Goal: Complete application form: Complete application form

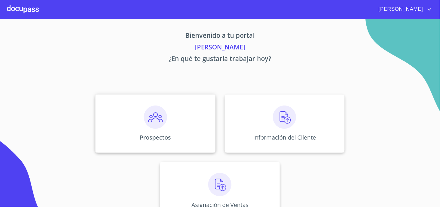
click at [150, 127] on img at bounding box center [155, 116] width 23 height 23
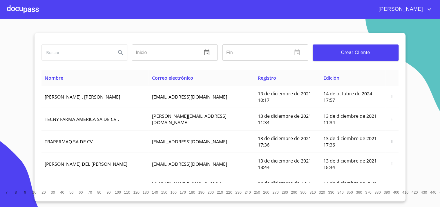
click at [52, 54] on input "search" at bounding box center [77, 53] width 70 height 16
click at [345, 52] on span "Crear Cliente" at bounding box center [356, 52] width 77 height 8
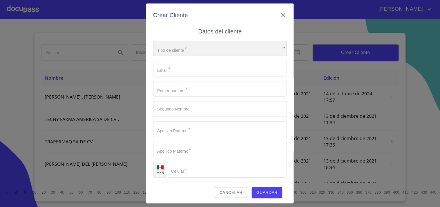
click at [184, 44] on div "​" at bounding box center [220, 49] width 134 height 16
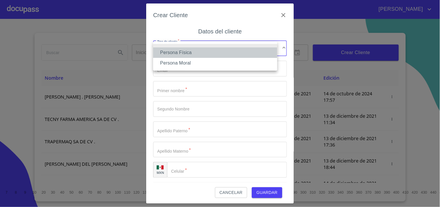
click at [182, 50] on li "Persona Física" at bounding box center [215, 52] width 124 height 10
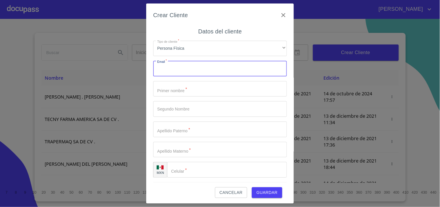
click at [182, 69] on input "Tipo de cliente   *" at bounding box center [220, 69] width 134 height 16
type input "superchocheman"
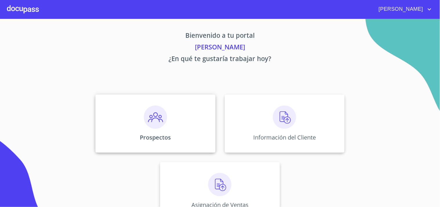
click at [154, 127] on img at bounding box center [155, 116] width 23 height 23
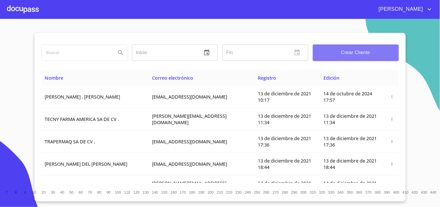
click at [342, 55] on span "Crear Cliente" at bounding box center [356, 52] width 77 height 8
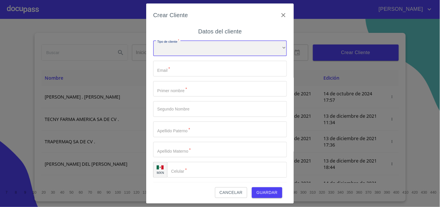
click at [218, 54] on div "​" at bounding box center [220, 49] width 134 height 16
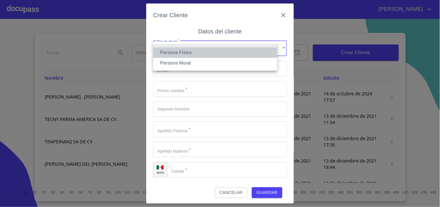
click at [184, 54] on li "Persona Física" at bounding box center [215, 52] width 124 height 10
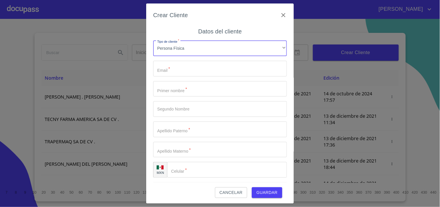
click at [175, 69] on input "Tipo de cliente   *" at bounding box center [220, 69] width 134 height 16
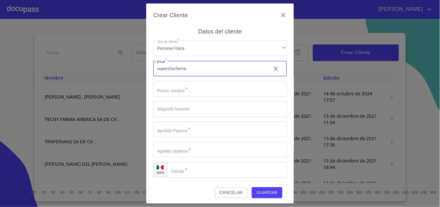
type input "superchocheman"
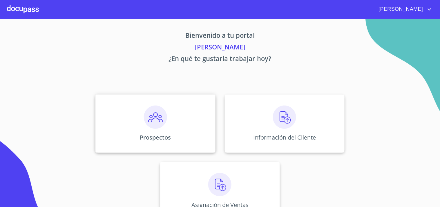
click at [159, 136] on p "Prospectos" at bounding box center [155, 137] width 31 height 8
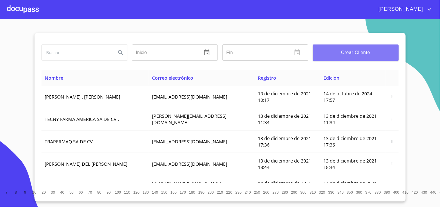
click at [337, 48] on button "Crear Cliente" at bounding box center [356, 52] width 86 height 16
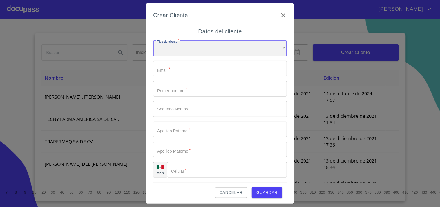
click at [168, 42] on div "​" at bounding box center [220, 49] width 134 height 16
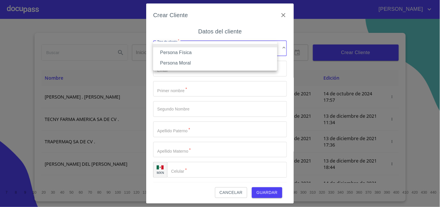
click at [187, 53] on li "Persona Física" at bounding box center [215, 52] width 124 height 10
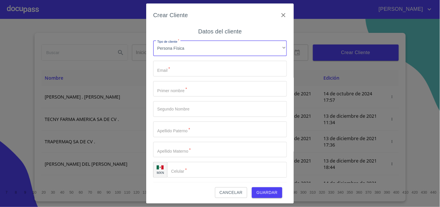
click at [173, 71] on input "Tipo de cliente   *" at bounding box center [220, 69] width 134 height 16
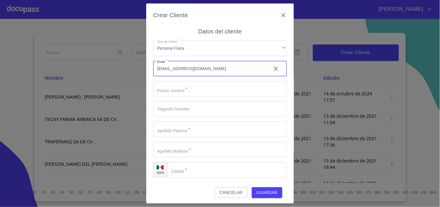
type input "[EMAIL_ADDRESS][DOMAIN_NAME]"
click at [195, 89] on input "Tipo de cliente   *" at bounding box center [220, 89] width 134 height 16
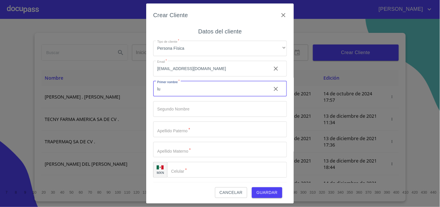
type input "l"
type input "[PERSON_NAME]"
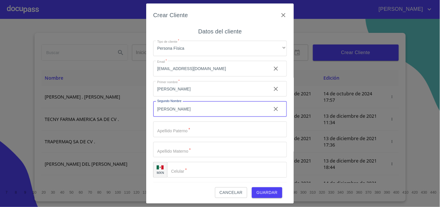
type input "[PERSON_NAME]"
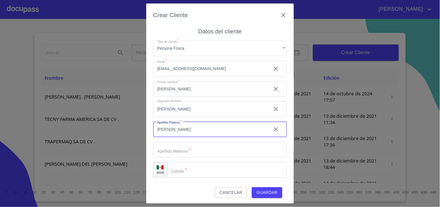
type input "[PERSON_NAME]"
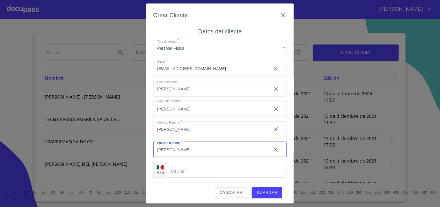
type input "[PERSON_NAME]"
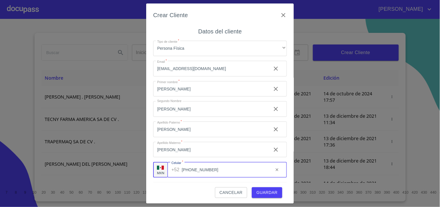
type input "[PHONE_NUMBER]"
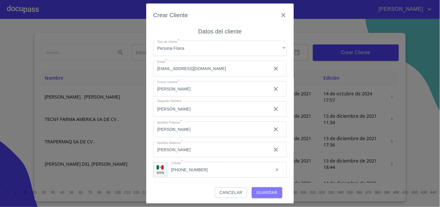
click at [261, 194] on span "Guardar" at bounding box center [267, 192] width 21 height 7
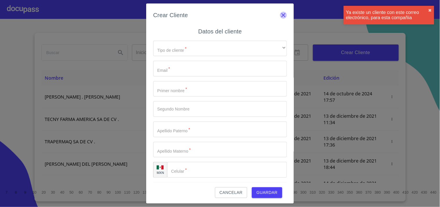
click at [280, 12] on icon "button" at bounding box center [283, 15] width 7 height 7
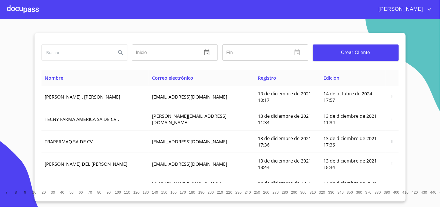
click at [25, 7] on div at bounding box center [23, 9] width 32 height 19
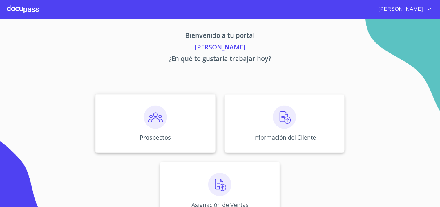
click at [143, 141] on div "Prospectos" at bounding box center [156, 123] width 120 height 58
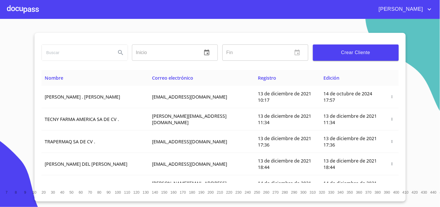
click at [83, 55] on input "search" at bounding box center [77, 53] width 70 height 16
type input "[PERSON_NAME] [PERSON_NAME]"
click at [118, 50] on icon "Search" at bounding box center [120, 52] width 7 height 7
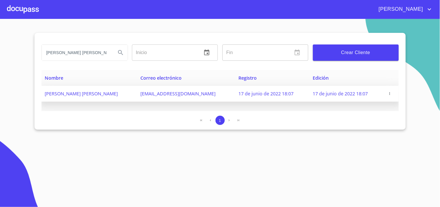
click at [389, 93] on icon "button" at bounding box center [390, 93] width 4 height 4
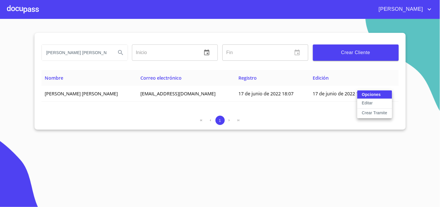
click at [370, 114] on p "Crear Tramite" at bounding box center [375, 113] width 26 height 6
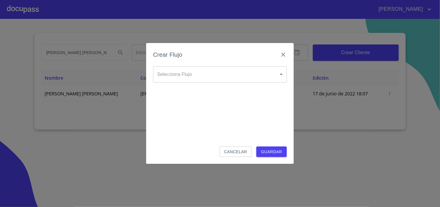
click at [185, 62] on div "Crear Flujo" at bounding box center [220, 58] width 134 height 16
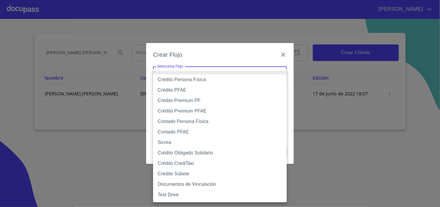
click at [187, 70] on body "[PERSON_NAME] [PERSON_NAME] Inicio ​ Fin ​ Crear Cliente Nombre Correo electrón…" at bounding box center [220, 103] width 440 height 207
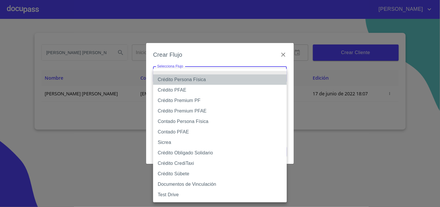
click at [210, 80] on li "Crédito Persona Física" at bounding box center [220, 79] width 134 height 10
type input "61b033e49b8c202ad5bb7912"
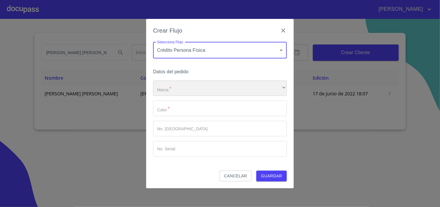
click at [185, 86] on div "​" at bounding box center [220, 88] width 134 height 16
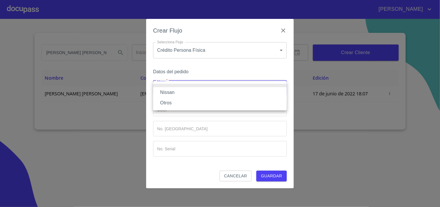
click at [173, 92] on li "Nissan" at bounding box center [220, 92] width 134 height 10
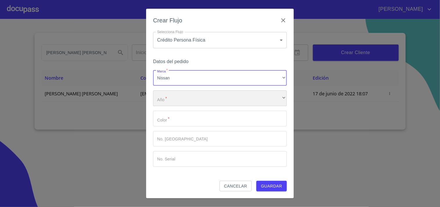
click at [182, 102] on div "​" at bounding box center [220, 98] width 134 height 16
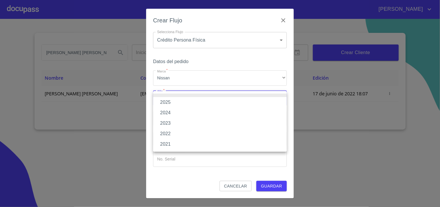
click at [172, 102] on li "2025" at bounding box center [220, 102] width 134 height 10
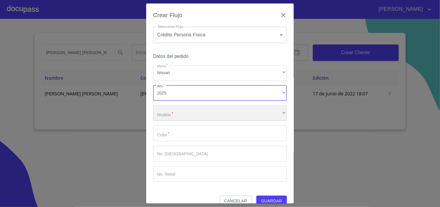
click at [175, 111] on div "​" at bounding box center [220, 113] width 134 height 16
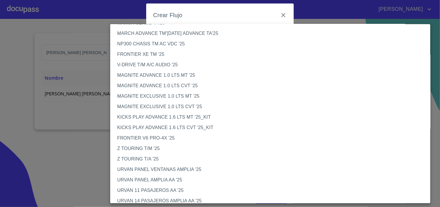
scroll to position [32, 0]
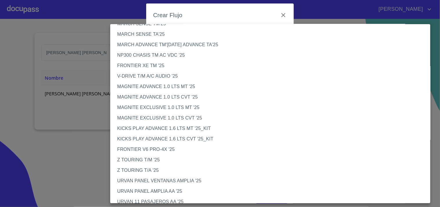
click at [204, 129] on li "KICKS PLAY ADVANCE 1.6 LTS MT '25_KIT" at bounding box center [272, 128] width 325 height 10
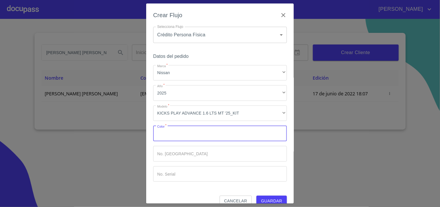
click at [186, 138] on input "Marca   *" at bounding box center [220, 133] width 134 height 16
type input "NARANJA"
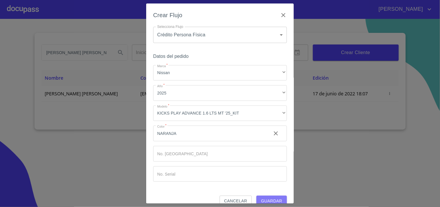
click at [262, 198] on span "Guardar" at bounding box center [271, 200] width 21 height 7
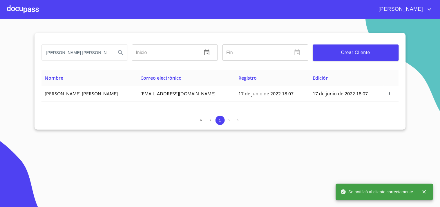
click at [22, 12] on div at bounding box center [23, 9] width 32 height 19
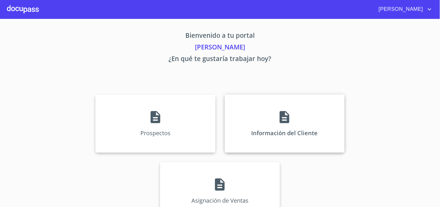
click at [277, 141] on div "Información del Cliente" at bounding box center [285, 123] width 120 height 58
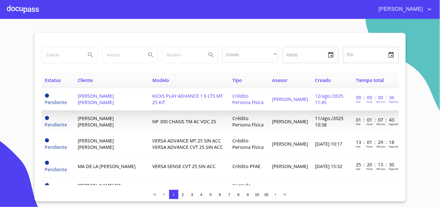
click at [82, 95] on span "[PERSON_NAME] [PERSON_NAME]" at bounding box center [96, 99] width 36 height 13
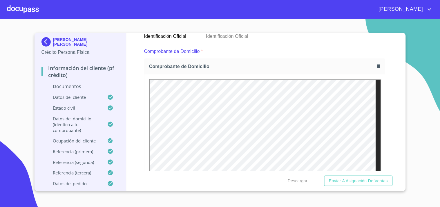
scroll to position [66, 0]
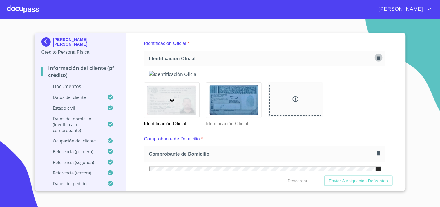
click at [377, 59] on icon "button" at bounding box center [378, 57] width 3 height 4
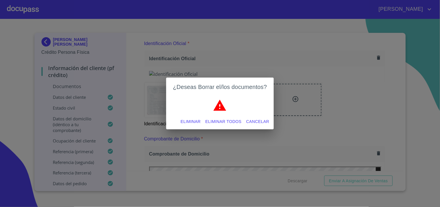
click at [219, 121] on span "Eliminar todos" at bounding box center [224, 121] width 36 height 7
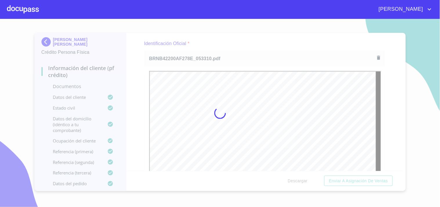
click at [239, 50] on div at bounding box center [220, 113] width 440 height 188
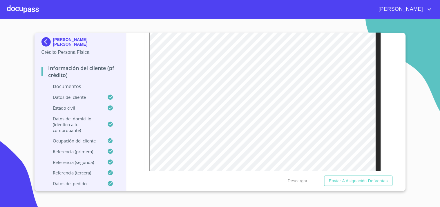
scroll to position [284, 0]
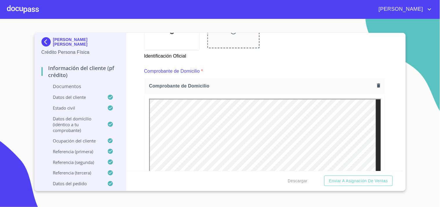
click at [377, 85] on icon "button" at bounding box center [379, 86] width 6 height 6
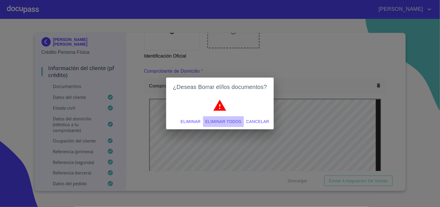
click at [230, 125] on span "Eliminar todos" at bounding box center [224, 121] width 36 height 7
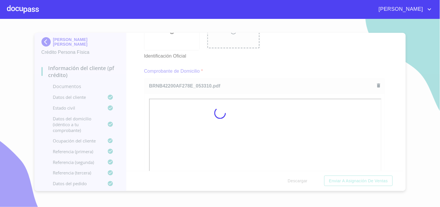
click at [288, 55] on div at bounding box center [220, 113] width 440 height 188
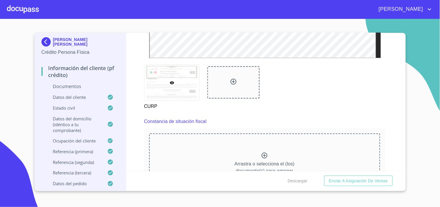
scroll to position [1040, 0]
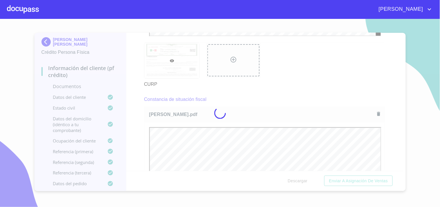
click at [266, 91] on div at bounding box center [220, 113] width 440 height 188
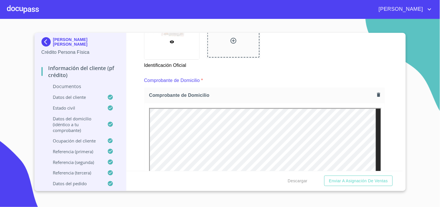
scroll to position [327, 0]
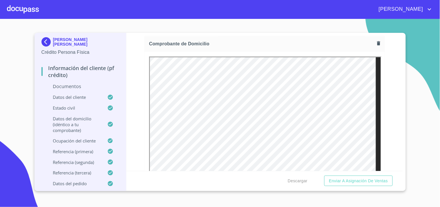
click at [376, 45] on button "button" at bounding box center [379, 43] width 8 height 8
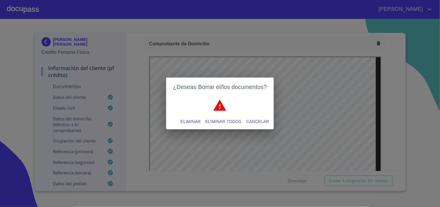
click at [230, 122] on span "Eliminar todos" at bounding box center [224, 121] width 36 height 7
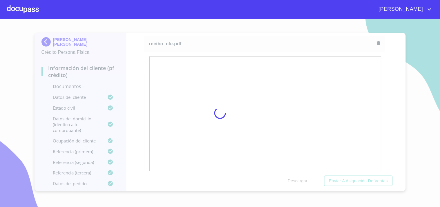
click at [274, 39] on div at bounding box center [220, 113] width 440 height 188
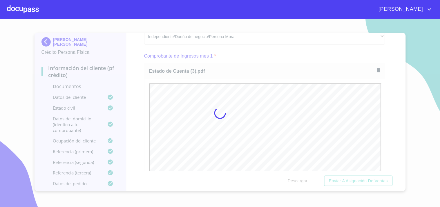
scroll to position [0, 0]
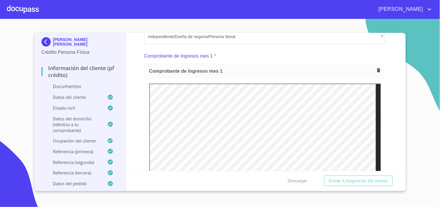
drag, startPoint x: 398, startPoint y: 65, endPoint x: 397, endPoint y: 70, distance: 5.1
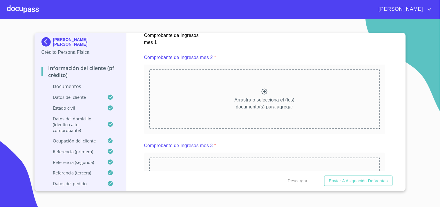
scroll to position [834, 0]
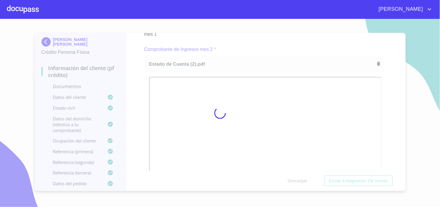
click at [260, 49] on div at bounding box center [220, 113] width 440 height 188
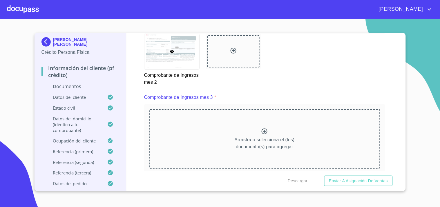
scroll to position [1048, 0]
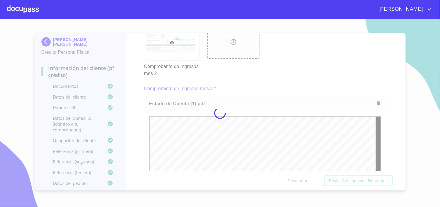
click at [276, 62] on div at bounding box center [220, 113] width 440 height 188
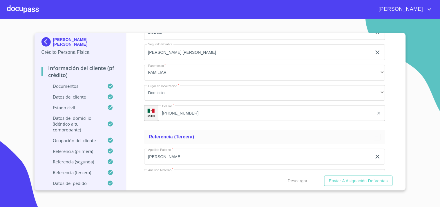
scroll to position [3185, 0]
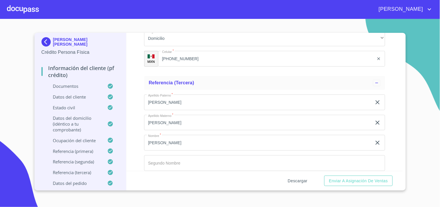
click at [291, 181] on span "Descargar" at bounding box center [298, 180] width 20 height 7
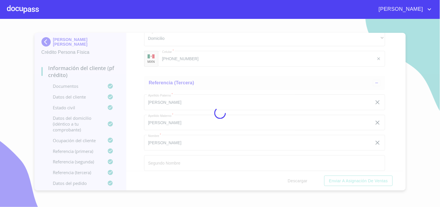
click at [389, 123] on div at bounding box center [220, 113] width 440 height 188
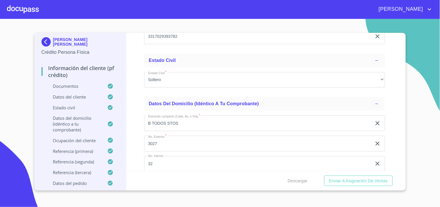
scroll to position [2076, 0]
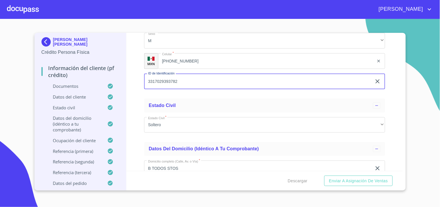
click at [200, 78] on input "3317029393782" at bounding box center [258, 81] width 228 height 16
type input "3"
type input "2474293041"
click at [145, 98] on div "Estado Civil" at bounding box center [264, 105] width 241 height 14
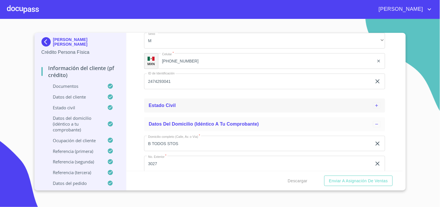
click at [190, 105] on div "Estado Civil" at bounding box center [264, 105] width 241 height 14
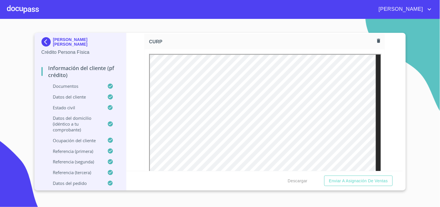
scroll to position [1355, 0]
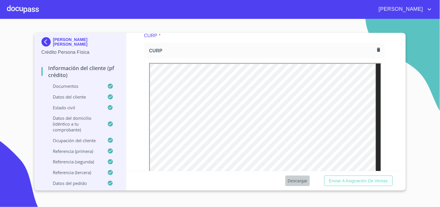
click at [300, 178] on span "Descargar" at bounding box center [298, 180] width 20 height 7
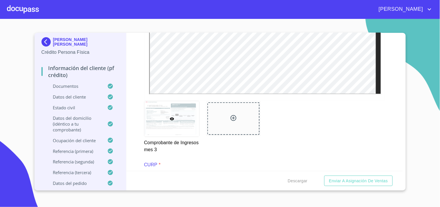
scroll to position [1194, 0]
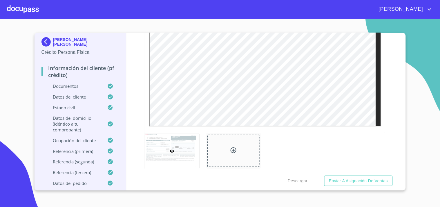
click at [11, 10] on div at bounding box center [23, 9] width 32 height 19
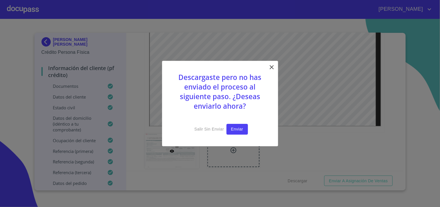
click at [236, 124] on button "Enviar" at bounding box center [237, 129] width 21 height 11
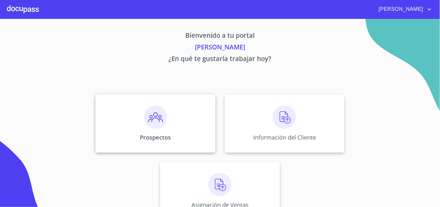
click at [138, 127] on div "Prospectos" at bounding box center [156, 123] width 120 height 58
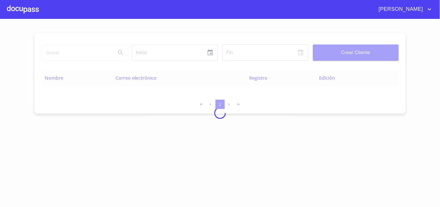
click at [49, 50] on input "search" at bounding box center [77, 53] width 70 height 16
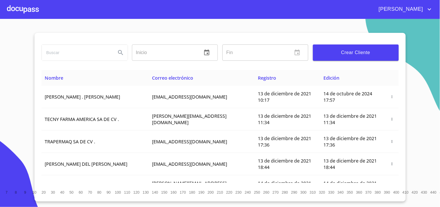
click at [57, 50] on input "search" at bounding box center [77, 53] width 70 height 16
type input "[PERSON_NAME]"
click at [120, 53] on icon "Search" at bounding box center [120, 52] width 7 height 7
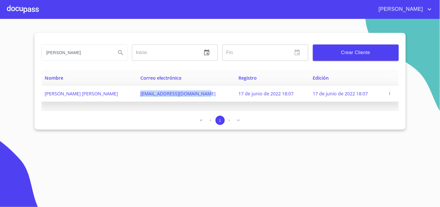
drag, startPoint x: 207, startPoint y: 95, endPoint x: 133, endPoint y: 95, distance: 74.3
click at [137, 95] on td "[EMAIL_ADDRESS][DOMAIN_NAME]" at bounding box center [186, 94] width 98 height 16
copy span "[EMAIL_ADDRESS][DOMAIN_NAME]"
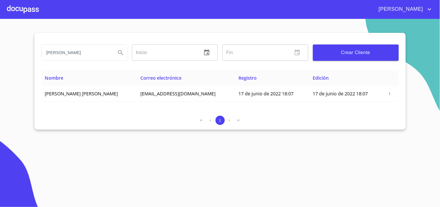
click at [8, 8] on div at bounding box center [23, 9] width 32 height 19
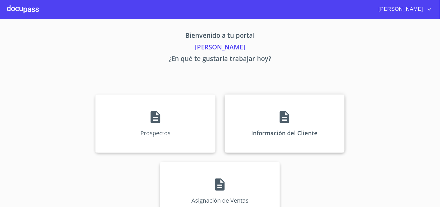
click at [287, 130] on div "Información del Cliente" at bounding box center [285, 123] width 120 height 58
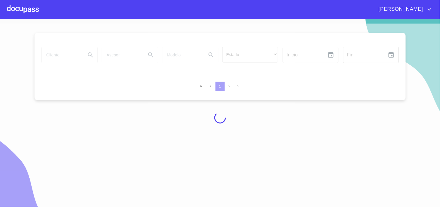
click at [64, 57] on div at bounding box center [220, 118] width 440 height 188
click at [65, 55] on div at bounding box center [220, 118] width 440 height 188
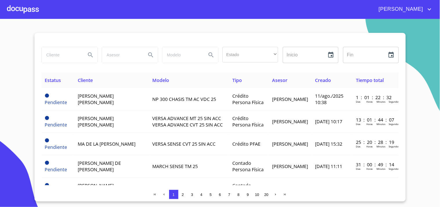
click at [65, 55] on input "search" at bounding box center [61, 55] width 39 height 16
type input "[PERSON_NAME]"
click at [88, 53] on icon "Search" at bounding box center [90, 54] width 7 height 7
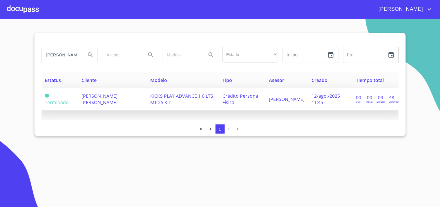
click at [108, 100] on td "[PERSON_NAME] [PERSON_NAME]" at bounding box center [112, 99] width 69 height 22
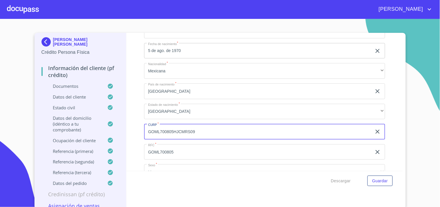
scroll to position [2026, 0]
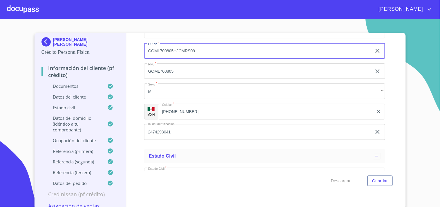
drag, startPoint x: 154, startPoint y: 44, endPoint x: 136, endPoint y: 43, distance: 18.6
click at [136, 43] on div "Información del cliente (PF crédito) Documentos Documento de identificación   *…" at bounding box center [265, 102] width 277 height 138
click at [379, 183] on span "Guardar" at bounding box center [380, 180] width 16 height 7
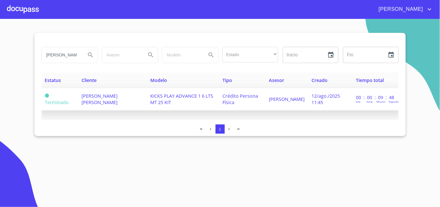
click at [87, 100] on span "[PERSON_NAME] [PERSON_NAME]" at bounding box center [100, 99] width 36 height 13
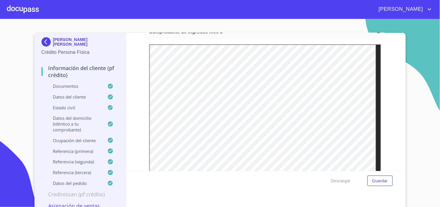
scroll to position [1138, 0]
